Goal: Transaction & Acquisition: Subscribe to service/newsletter

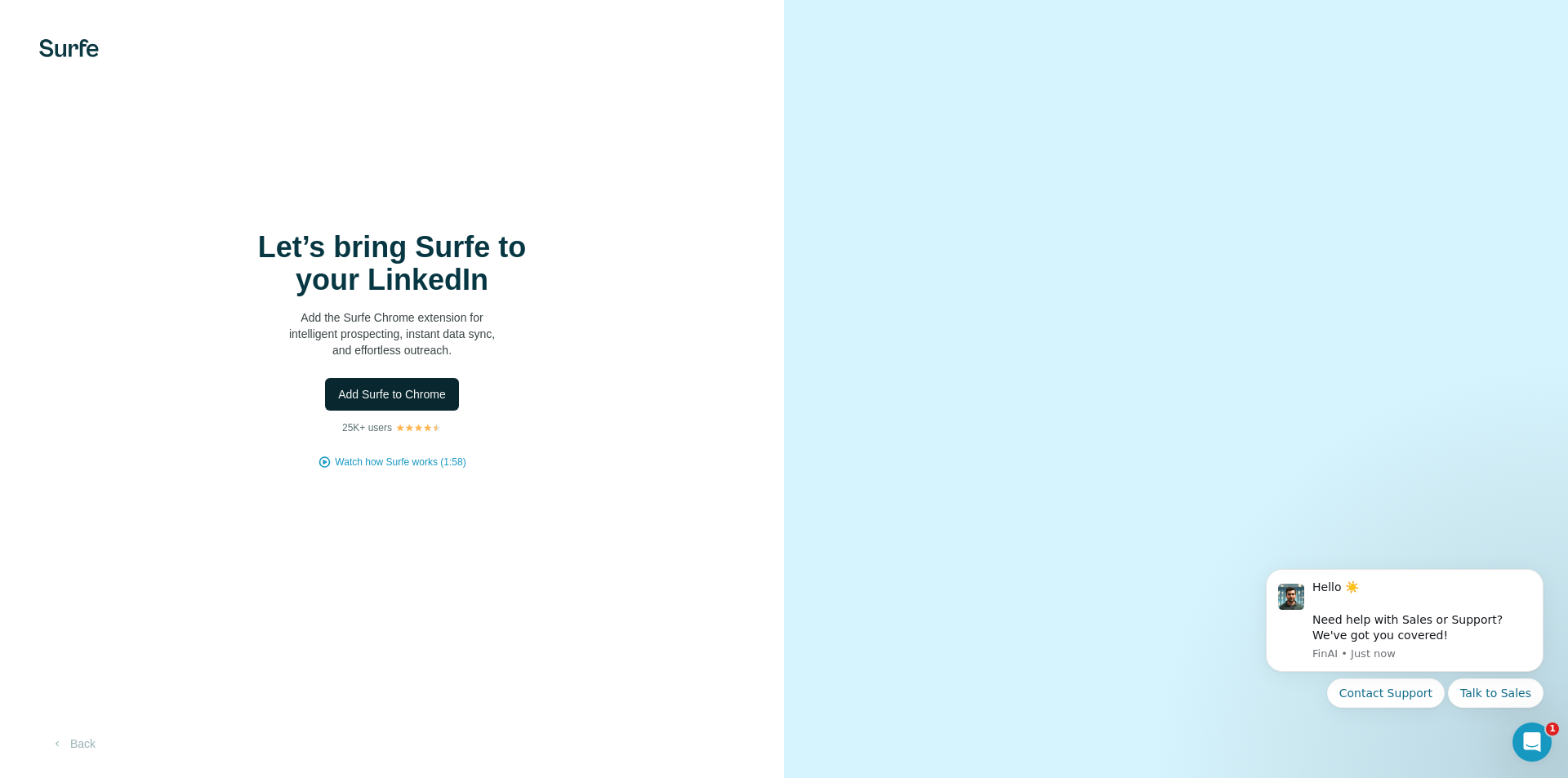
click at [403, 386] on button "Add Surfe to Chrome" at bounding box center [392, 394] width 134 height 32
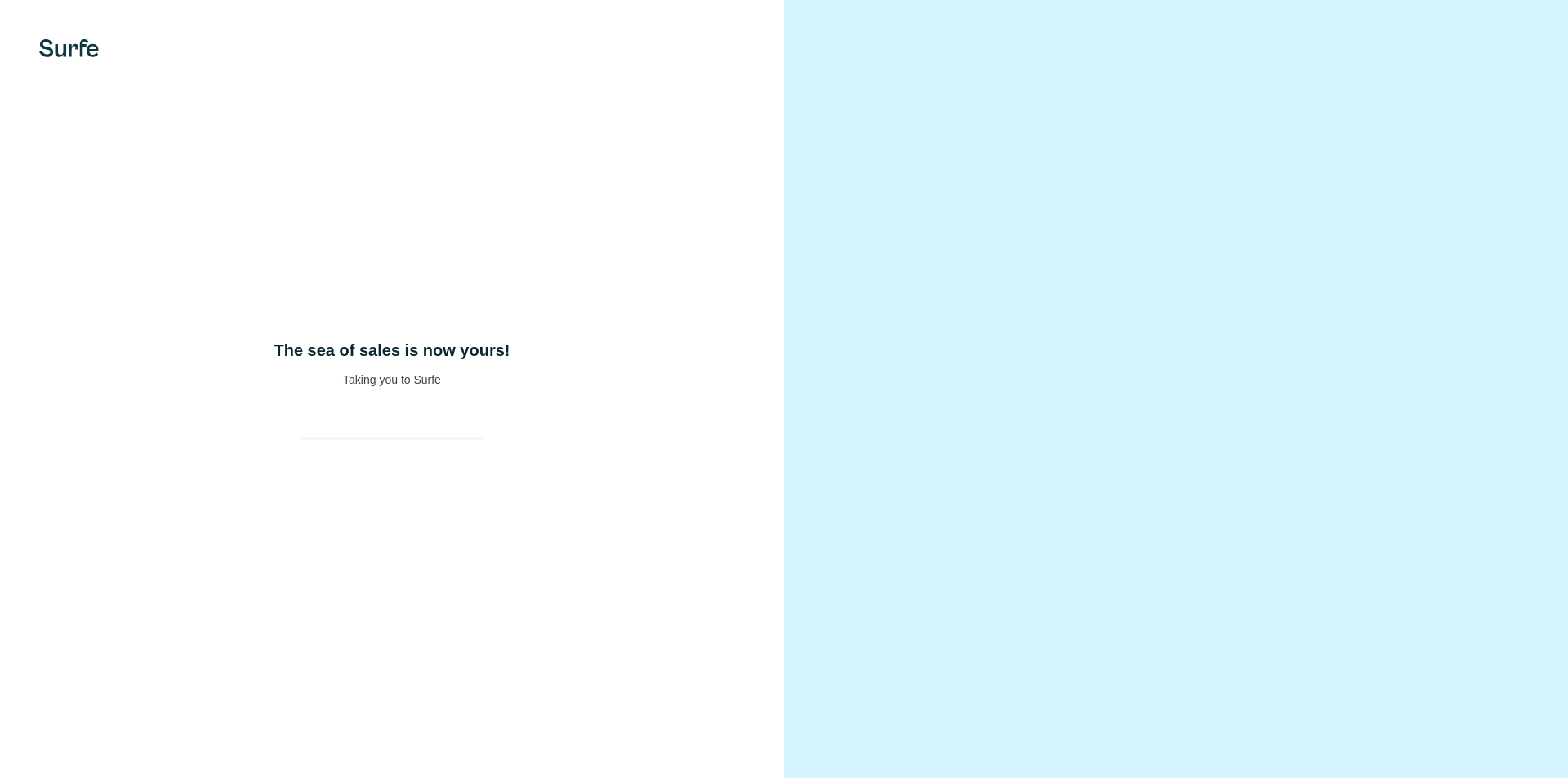
click at [757, 270] on div "The sea of sales is now yours! Taking you to Surfe" at bounding box center [391, 389] width 784 height 778
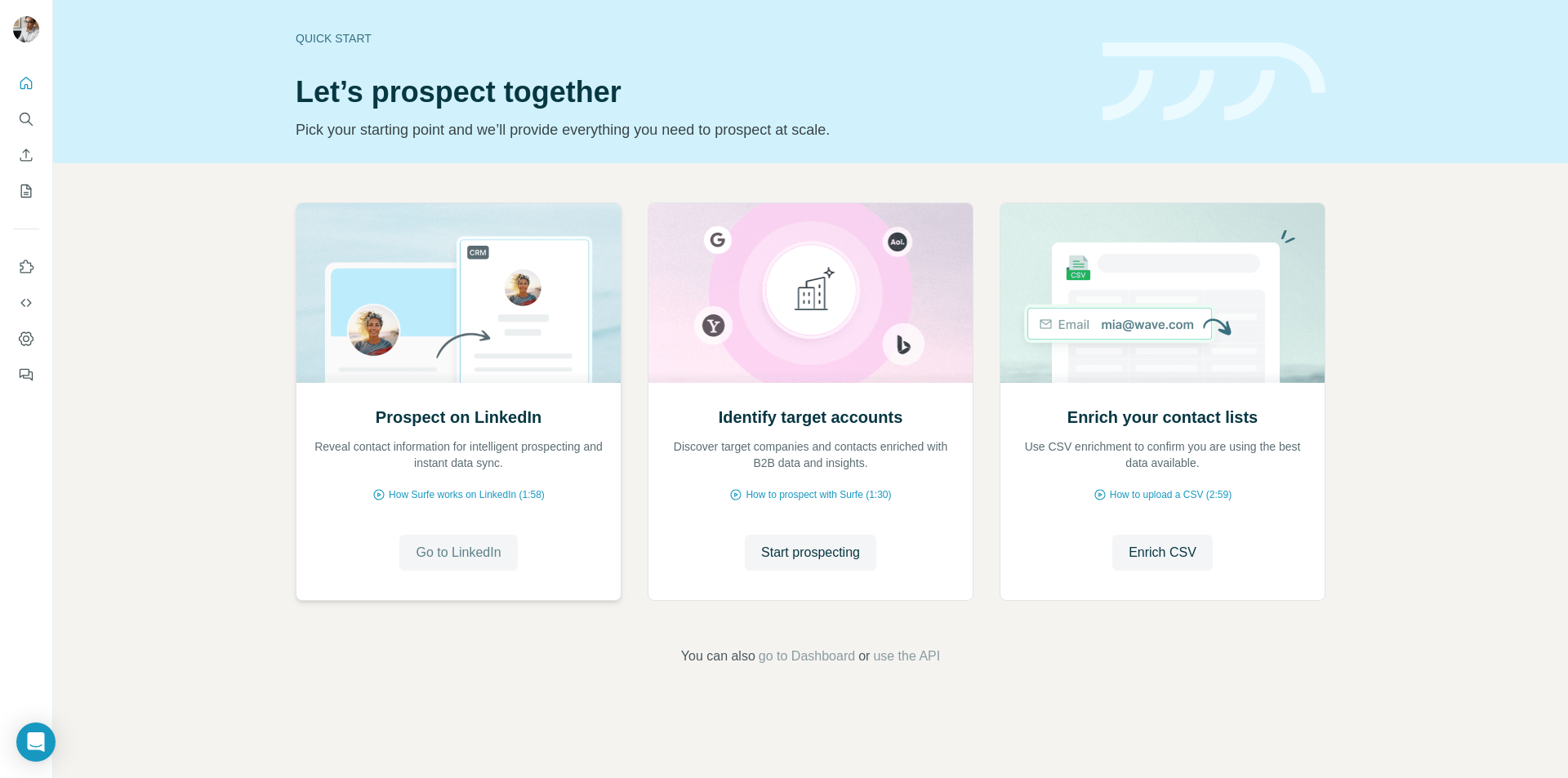
click at [468, 542] on button "Go to LinkedIn" at bounding box center [458, 553] width 118 height 36
click at [24, 191] on icon "My lists" at bounding box center [26, 191] width 17 height 17
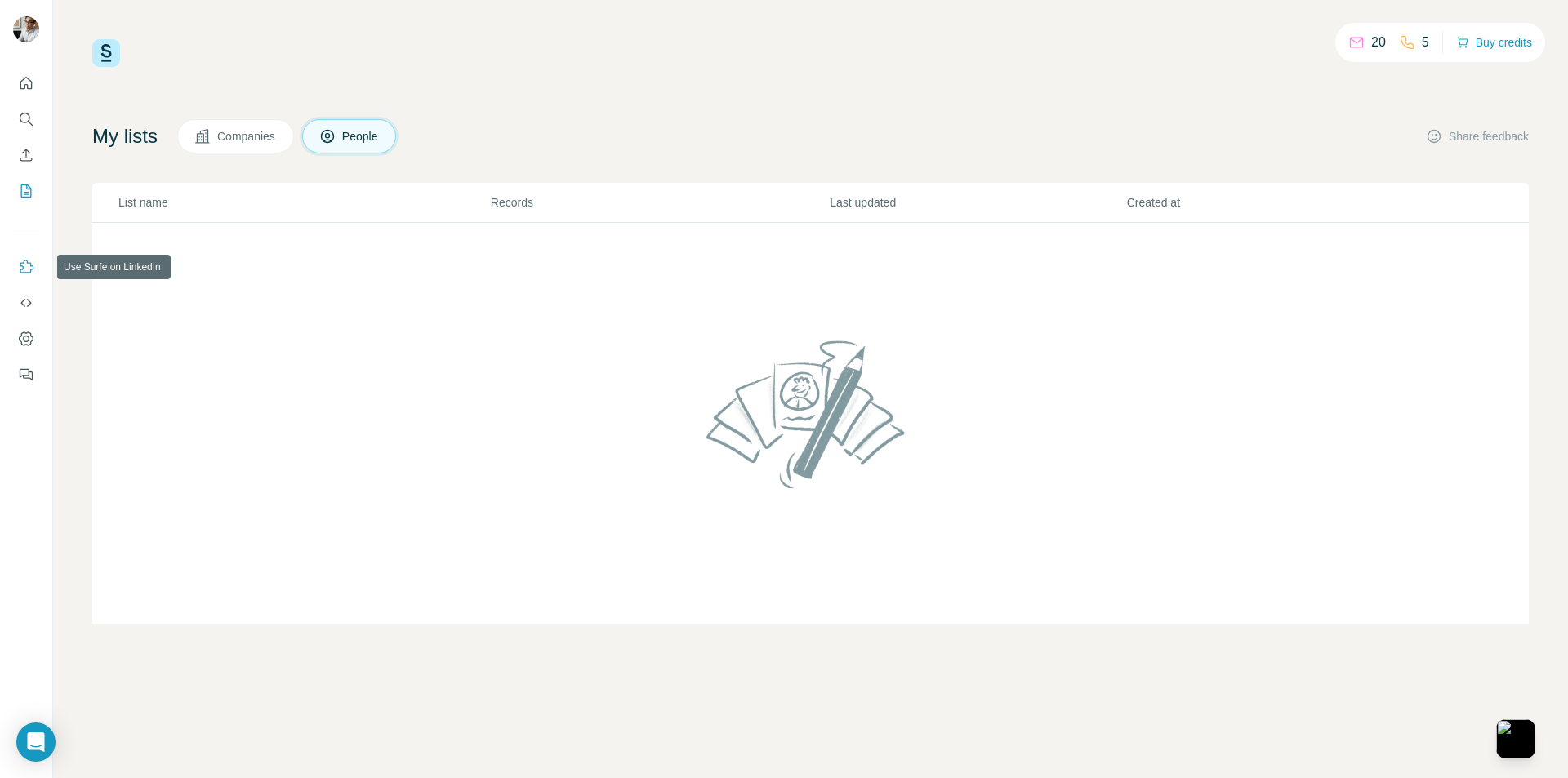
click at [24, 270] on icon "Use Surfe on LinkedIn" at bounding box center [26, 267] width 17 height 17
click at [744, 456] on img at bounding box center [811, 414] width 222 height 175
click at [375, 135] on span "People" at bounding box center [361, 136] width 37 height 17
click at [247, 130] on span "Companies" at bounding box center [247, 136] width 60 height 17
click at [376, 140] on span "People" at bounding box center [361, 136] width 37 height 17
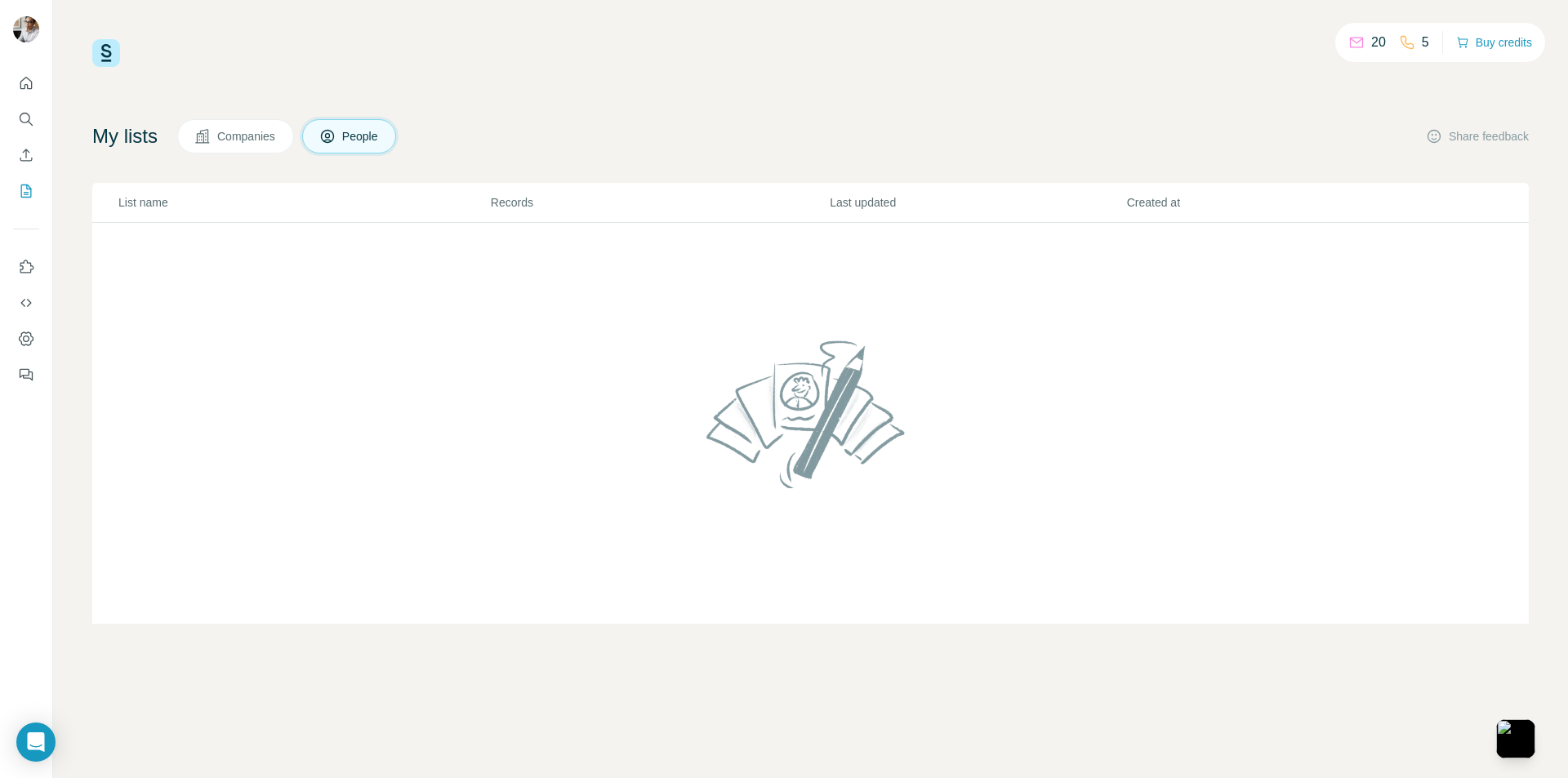
click at [376, 140] on span "People" at bounding box center [361, 136] width 37 height 17
click at [30, 156] on icon "Enrich CSV" at bounding box center [26, 154] width 17 height 17
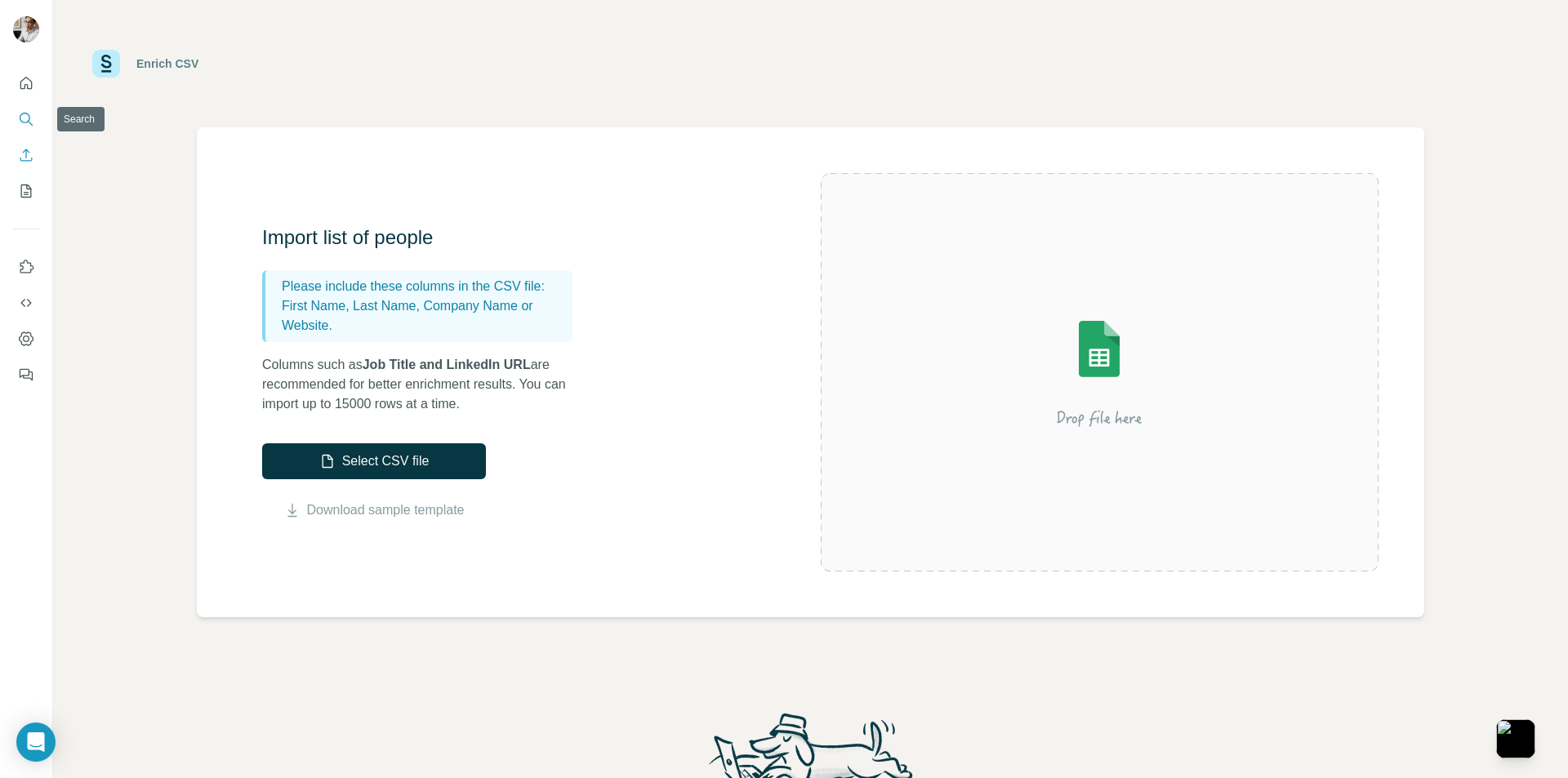
click at [24, 121] on icon "Search" at bounding box center [26, 119] width 17 height 17
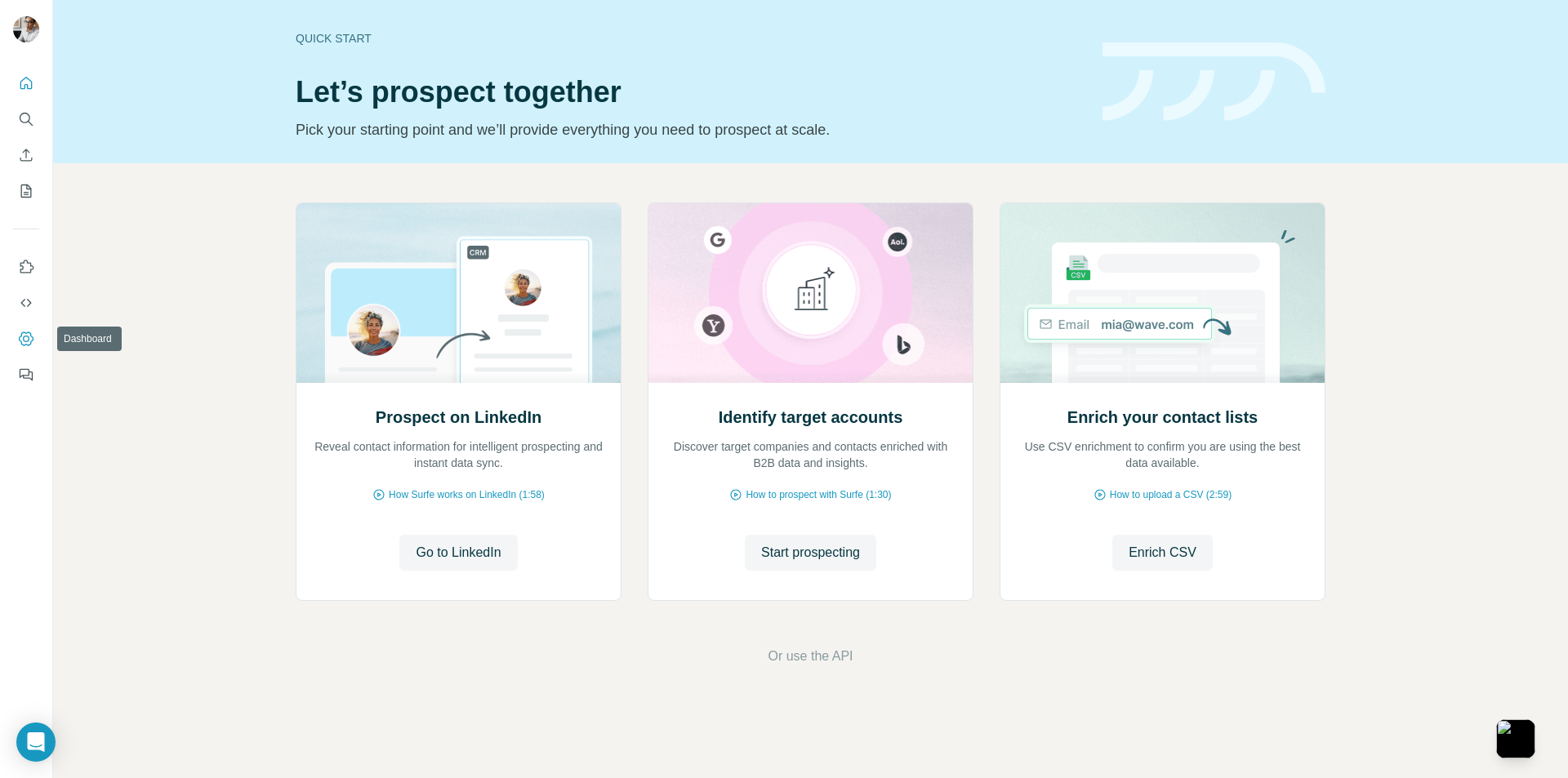
click at [30, 345] on icon "Dashboard" at bounding box center [26, 338] width 17 height 17
